Goal: Information Seeking & Learning: Understand process/instructions

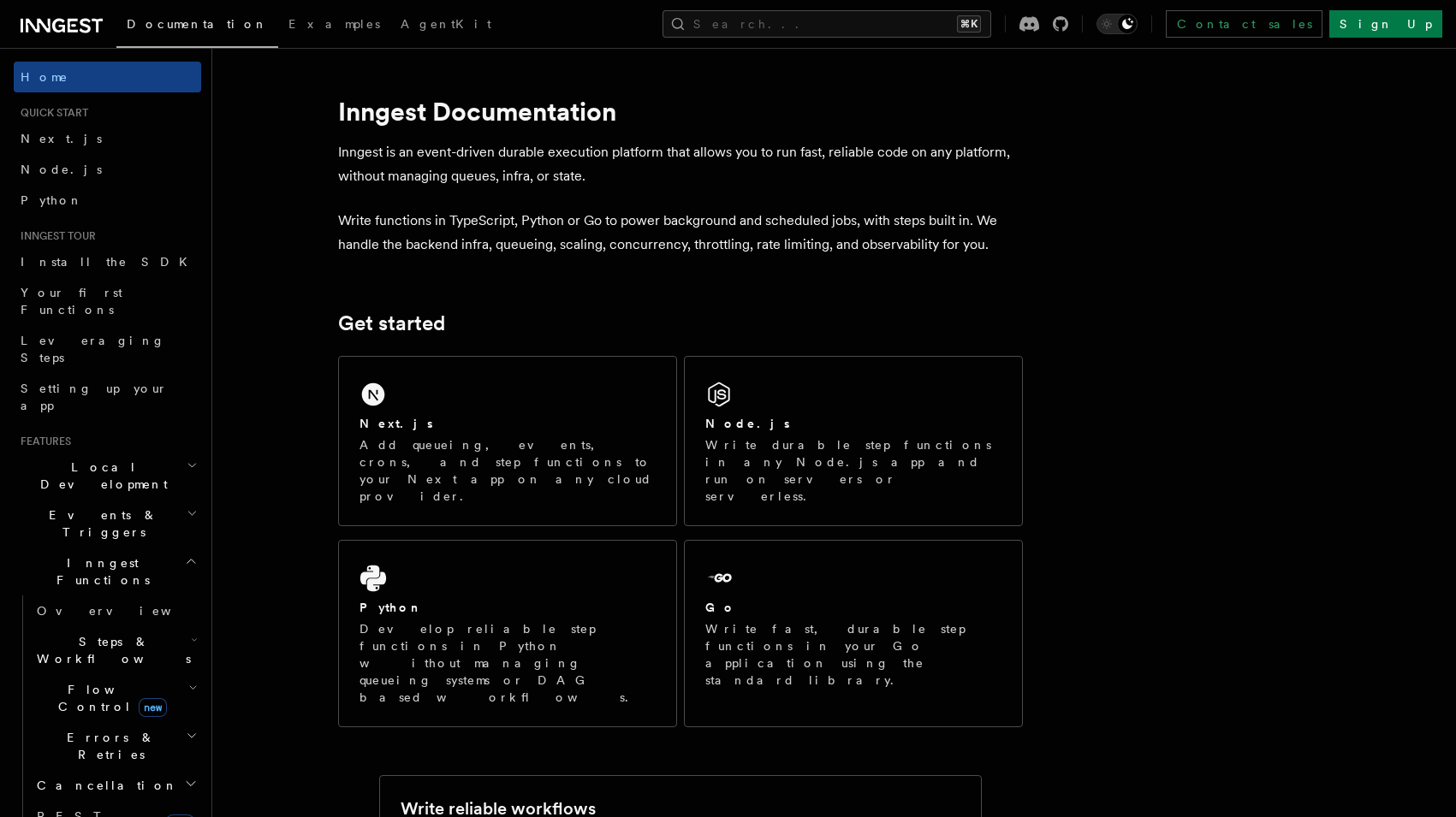
click at [56, 25] on icon at bounding box center [62, 25] width 82 height 20
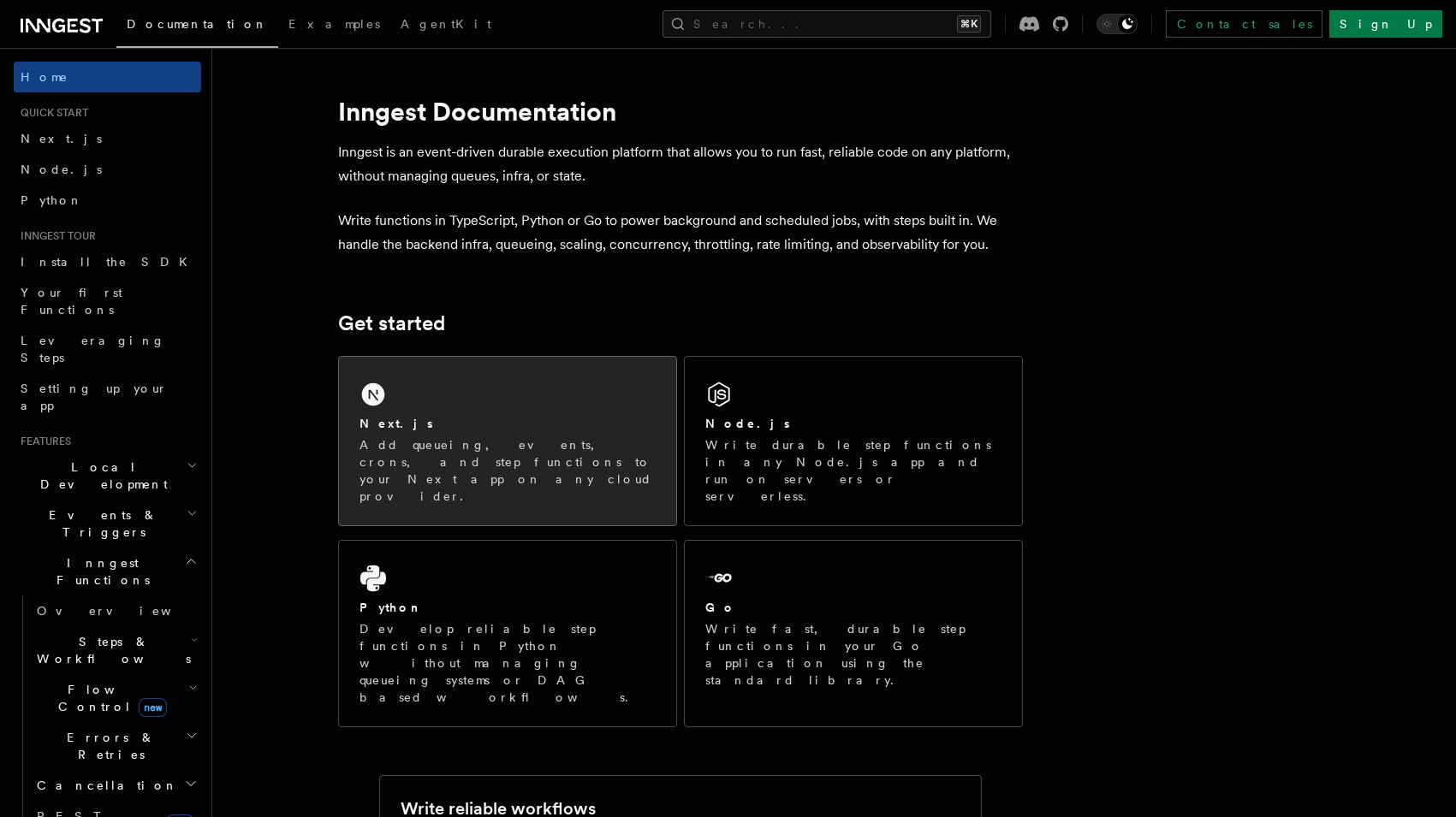
click at [483, 469] on p "Add queueing, events, crons, and step functions to your Next app on any cloud p…" at bounding box center [507, 470] width 296 height 68
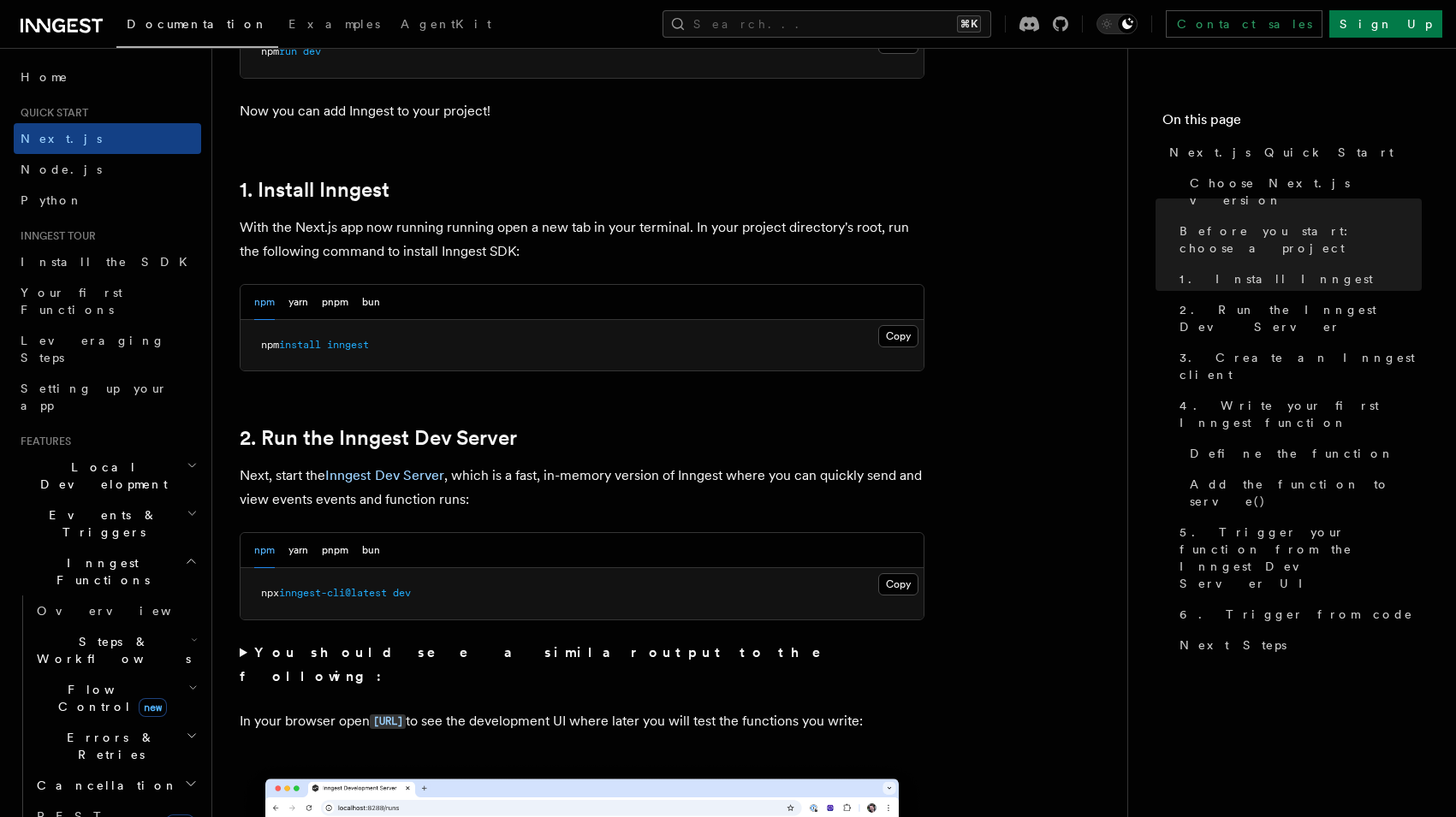
scroll to position [833, 0]
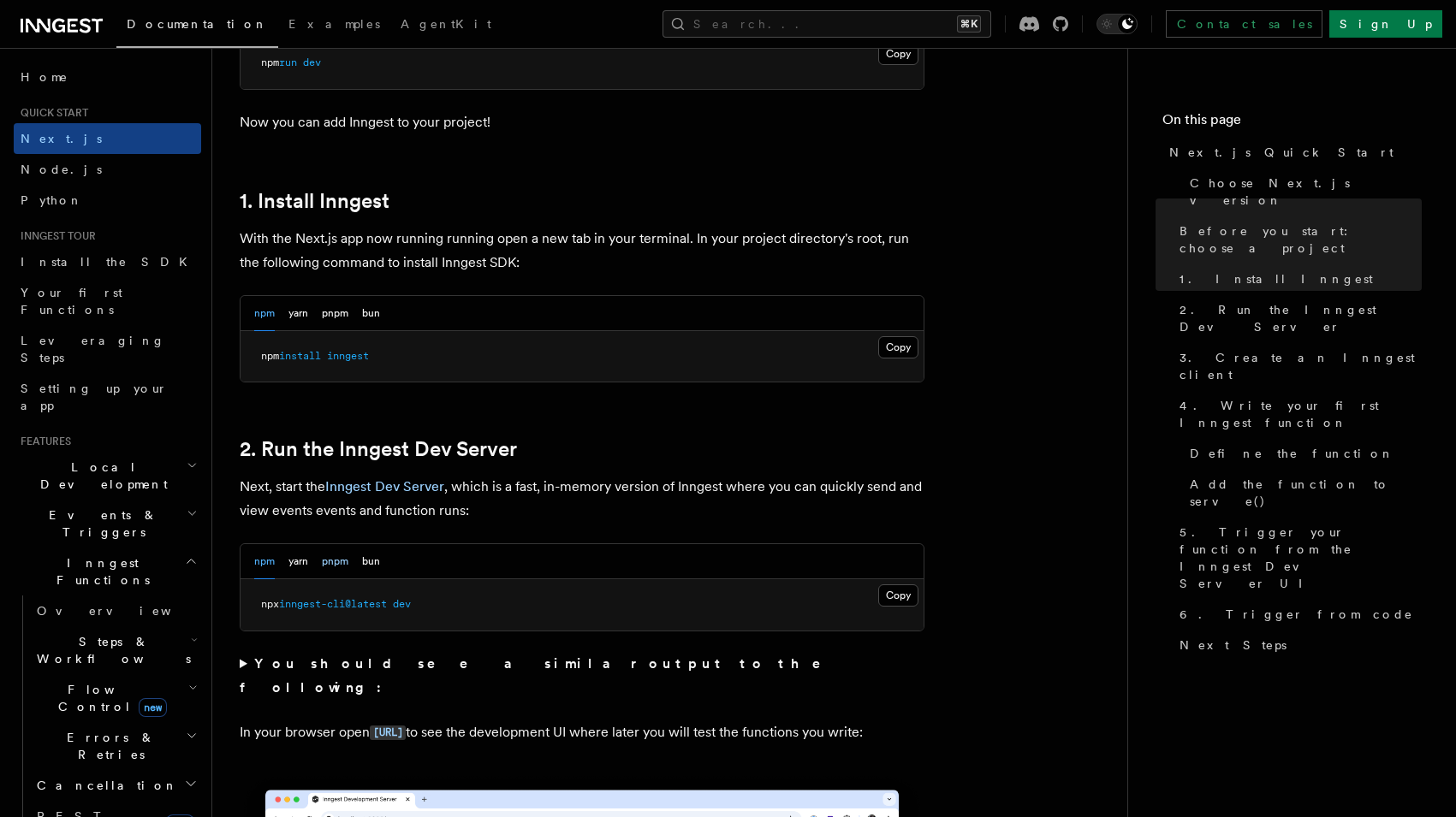
click at [349, 565] on button "pnpm" at bounding box center [335, 562] width 26 height 35
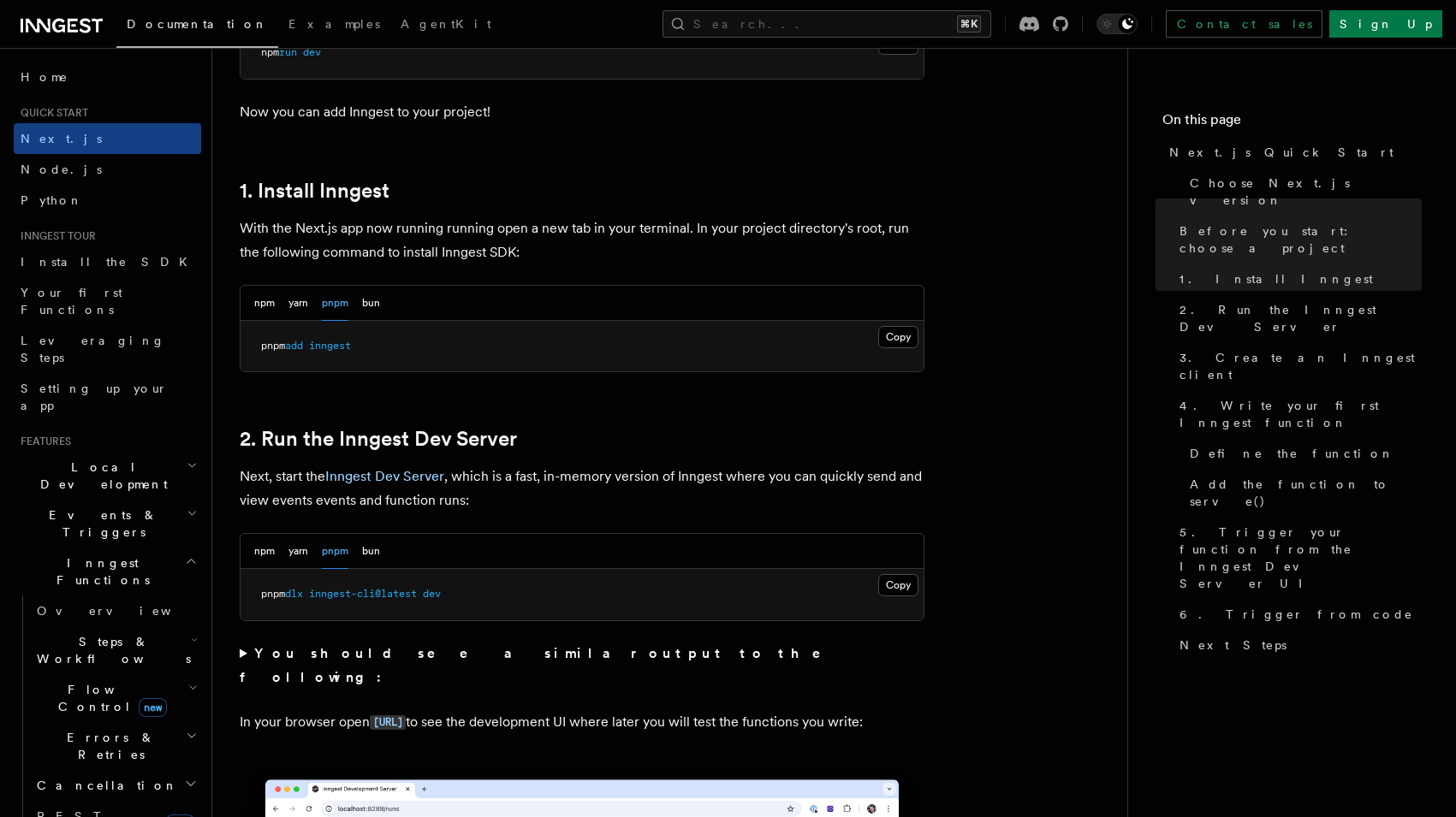
click at [348, 586] on pre "pnpm dlx inngest-cli@latest dev" at bounding box center [582, 594] width 684 height 52
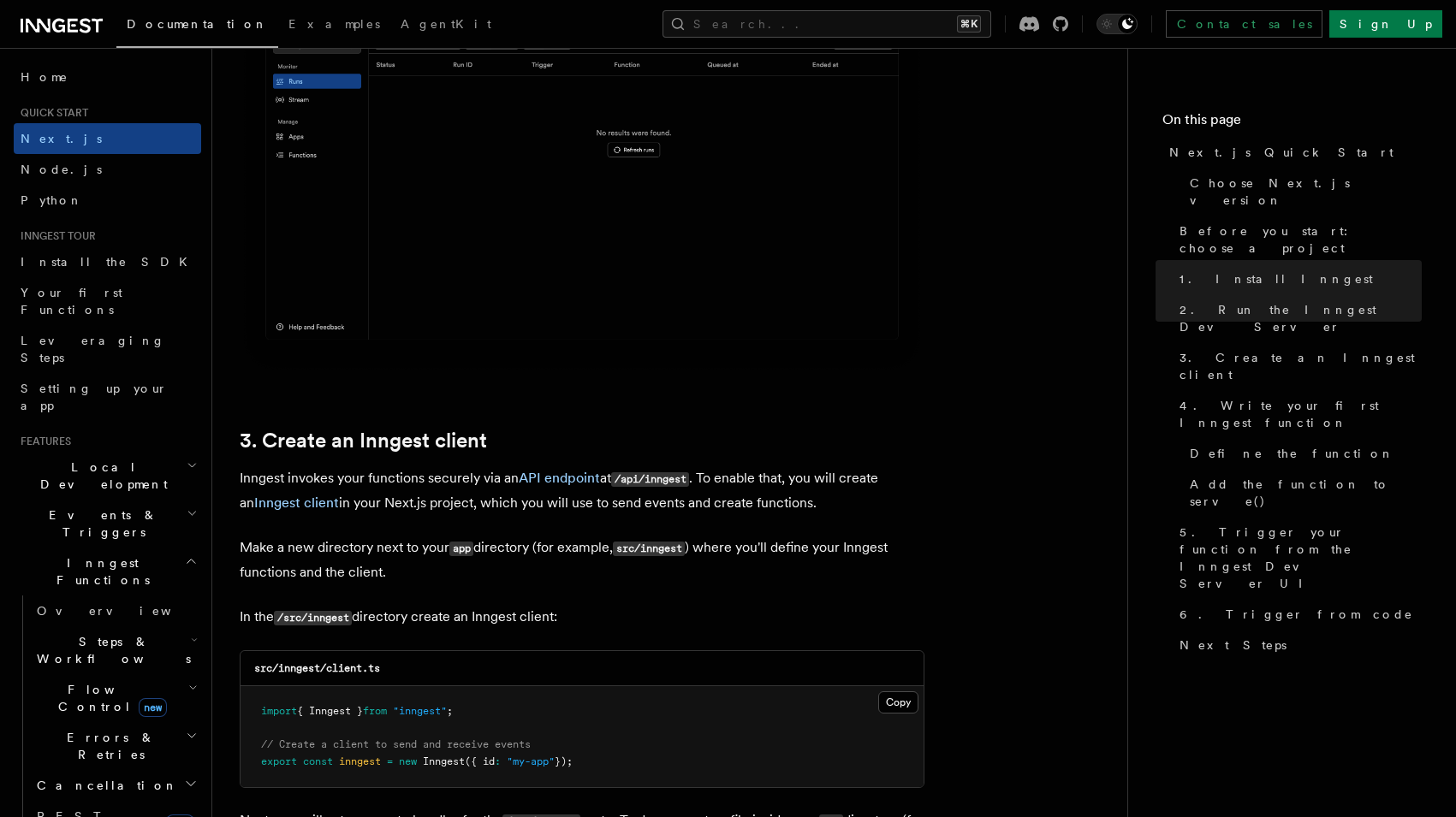
scroll to position [1749, 0]
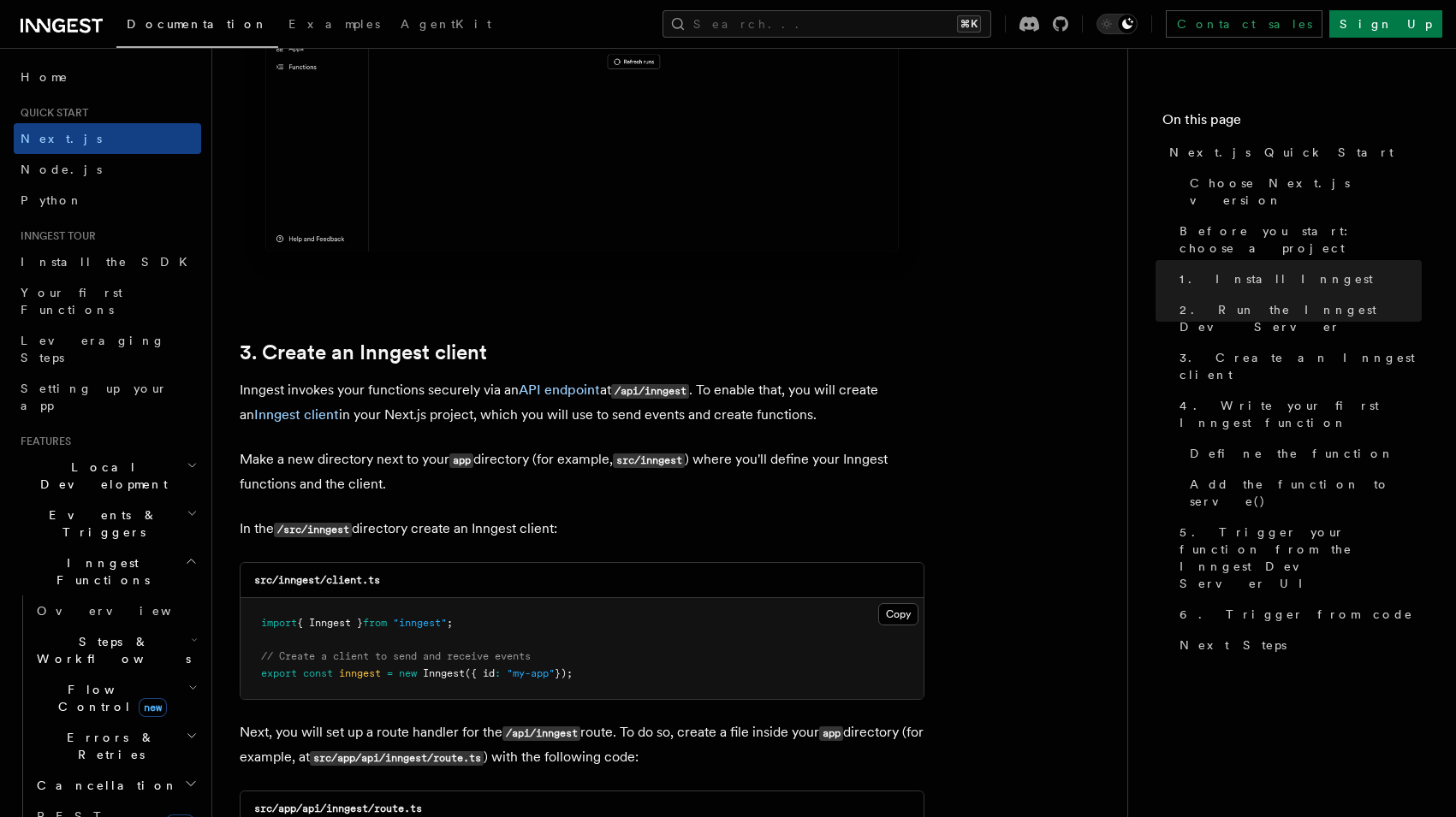
click at [322, 528] on code "/src/inngest" at bounding box center [313, 530] width 78 height 15
drag, startPoint x: 322, startPoint y: 528, endPoint x: 317, endPoint y: 388, distance: 140.1
click at [322, 528] on code "/src/inngest" at bounding box center [313, 530] width 78 height 15
click at [312, 363] on link "3. Create an Inngest client" at bounding box center [362, 352] width 247 height 24
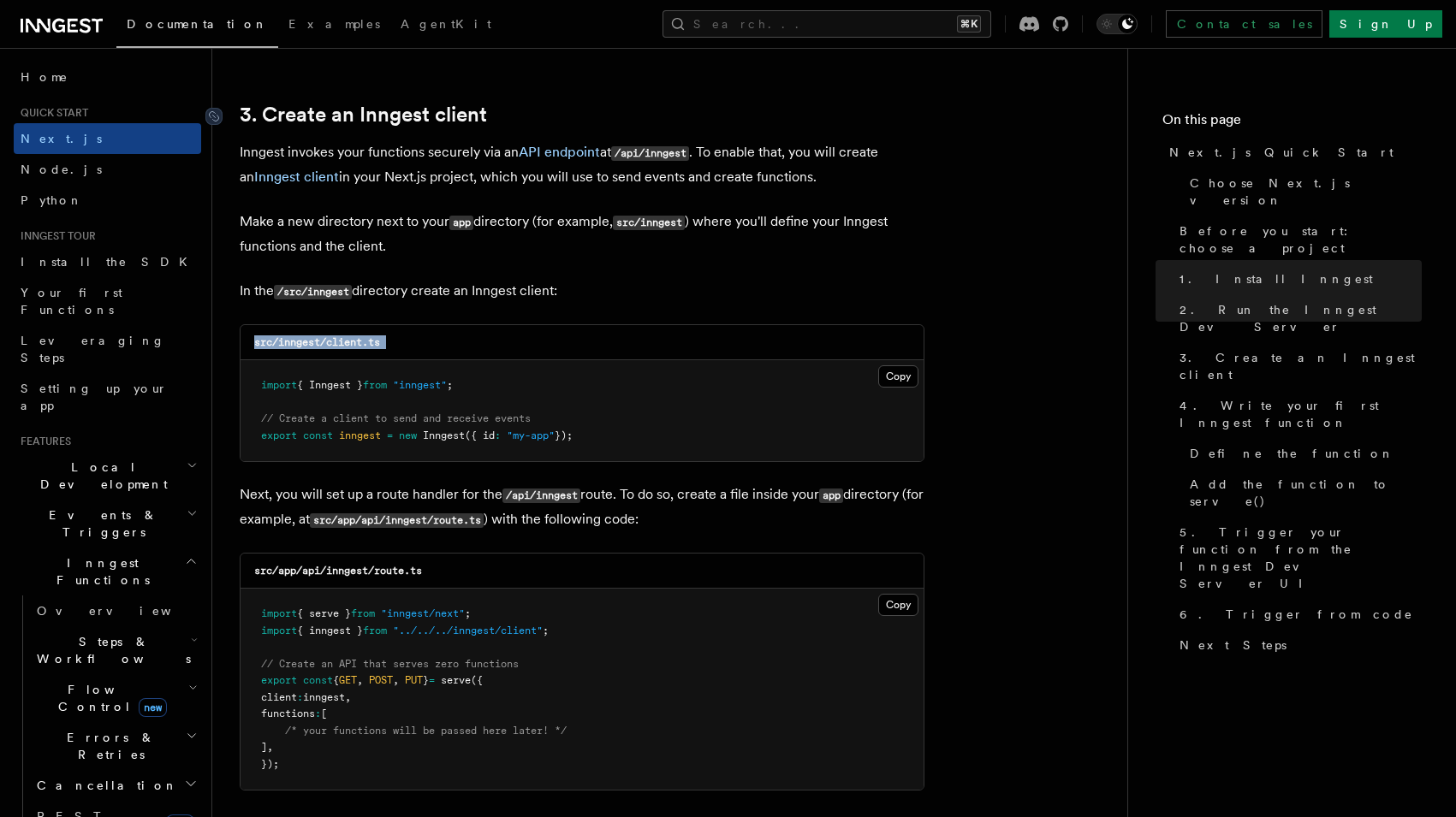
click at [319, 114] on link "3. Create an Inngest client" at bounding box center [362, 114] width 247 height 24
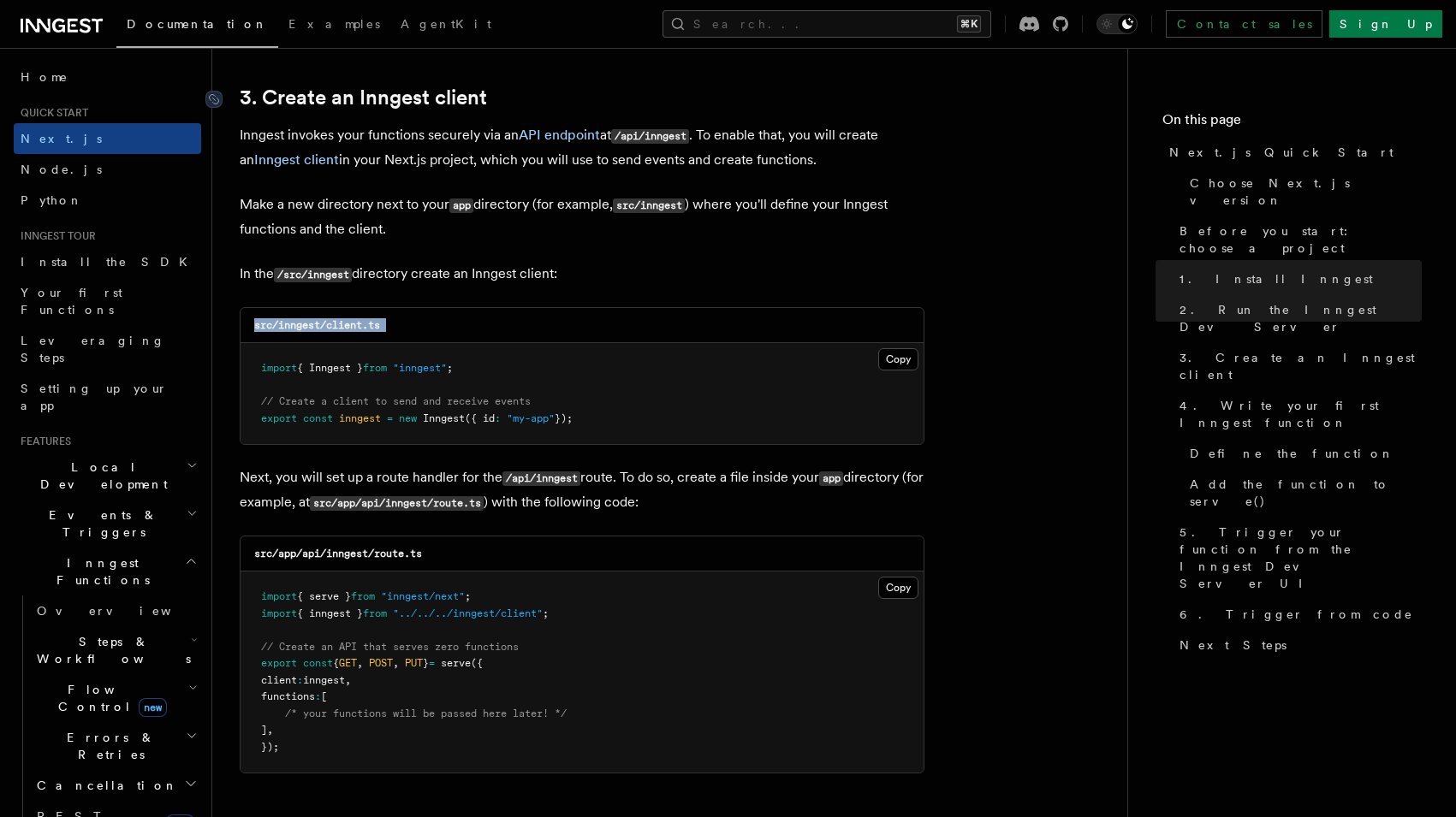
scroll to position [2008, 0]
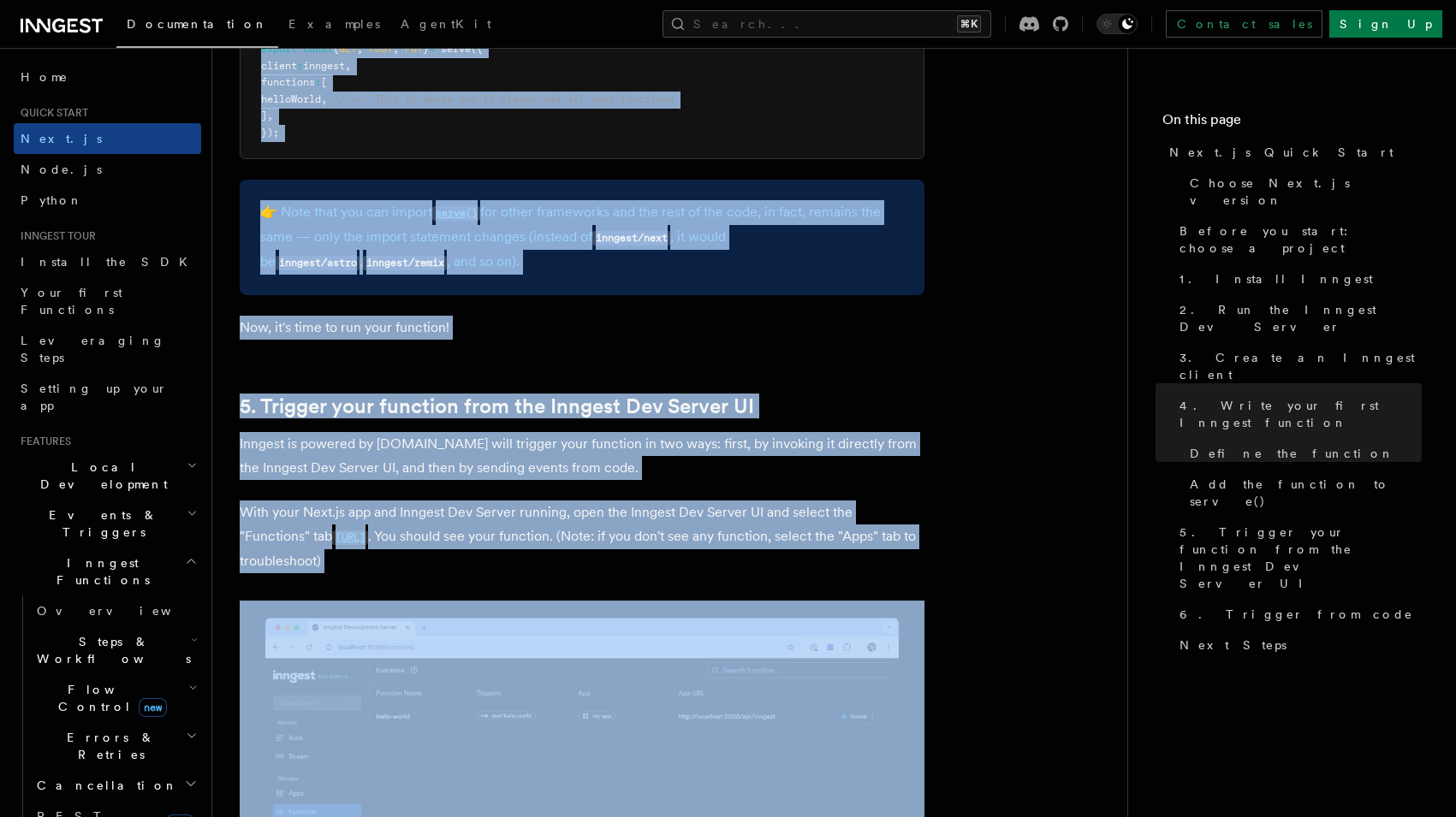
scroll to position [3618, 0]
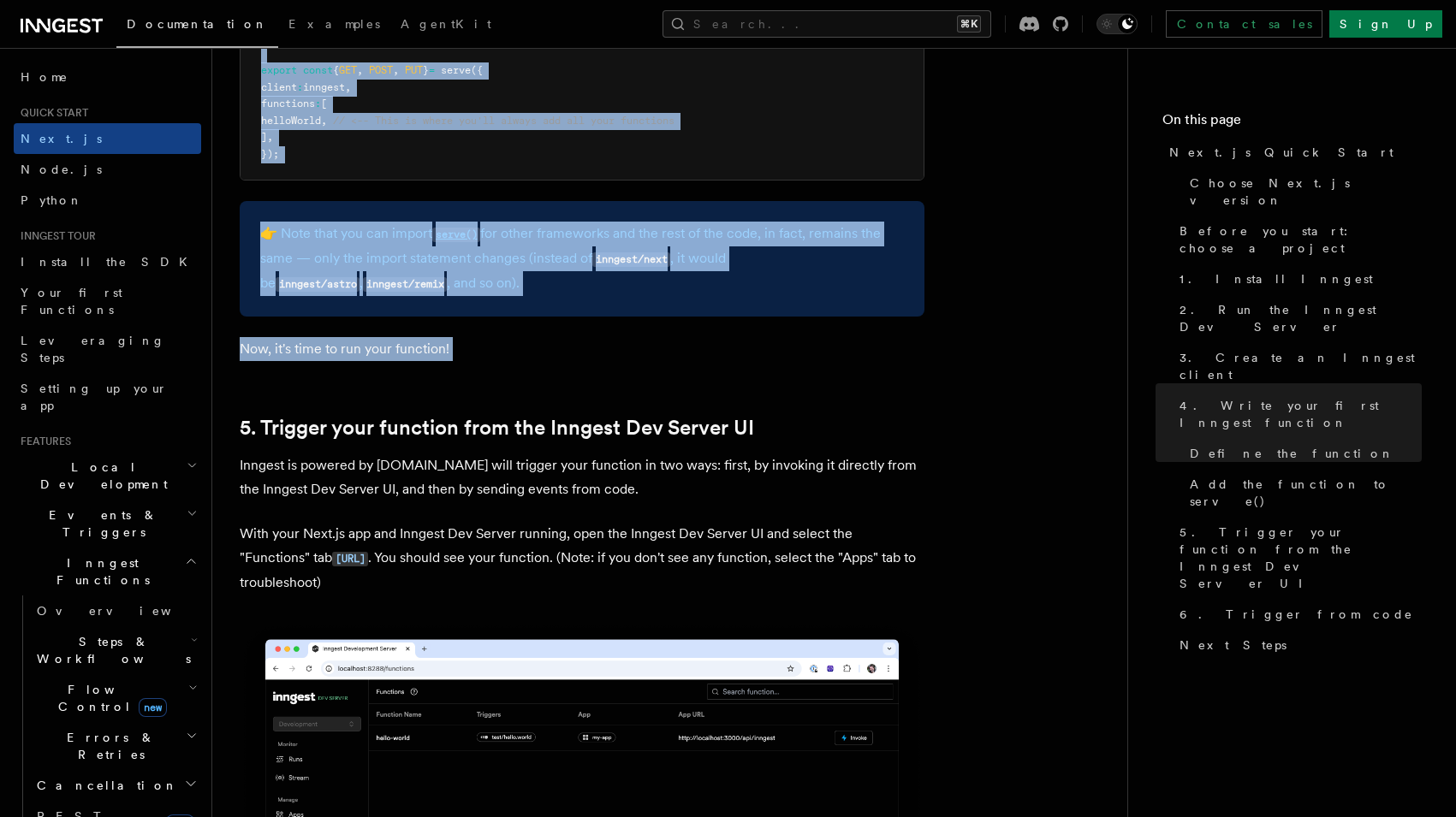
drag, startPoint x: 576, startPoint y: 66, endPoint x: 401, endPoint y: 345, distance: 329.3
copy article "3. Create an Inngest client Inngest invokes your functions securely via an API …"
